Goal: Information Seeking & Learning: Learn about a topic

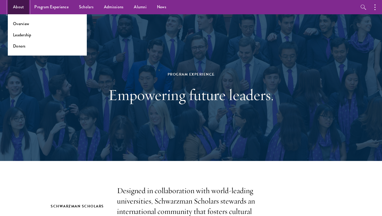
click at [15, 9] on link "About" at bounding box center [18, 7] width 21 height 14
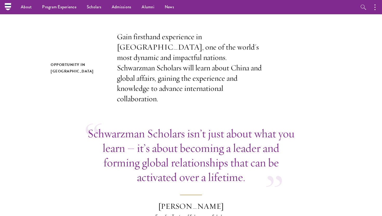
scroll to position [104, 0]
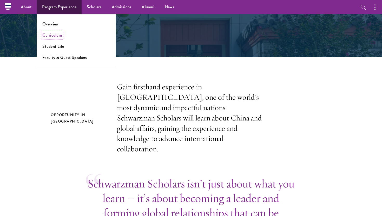
click at [49, 37] on link "Curriculum" at bounding box center [51, 35] width 19 height 6
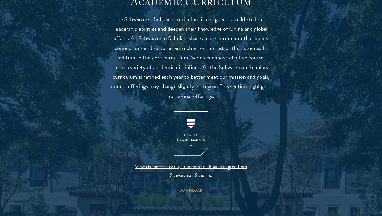
scroll to position [471, 0]
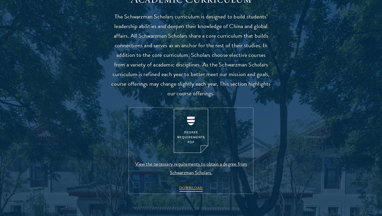
click at [193, 134] on img at bounding box center [191, 131] width 34 height 44
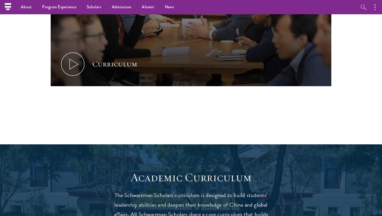
scroll to position [0, 0]
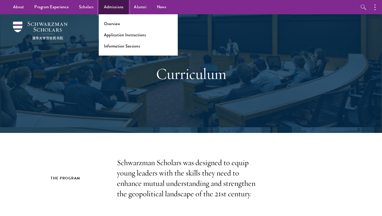
click at [109, 9] on link "Admissions" at bounding box center [114, 7] width 30 height 14
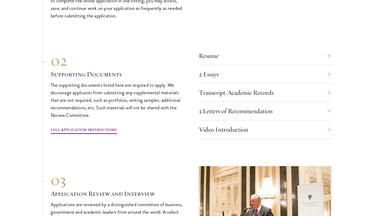
scroll to position [1617, 0]
click at [319, 68] on button "2 Essays" at bounding box center [269, 74] width 132 height 12
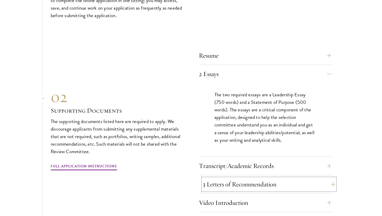
click at [263, 178] on button "3 Letters of Recommendation" at bounding box center [269, 184] width 132 height 12
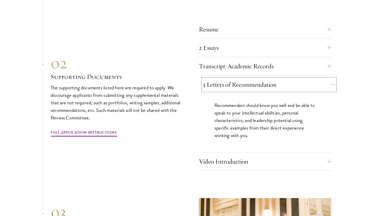
scroll to position [1643, 0]
